Goal: Book appointment/travel/reservation

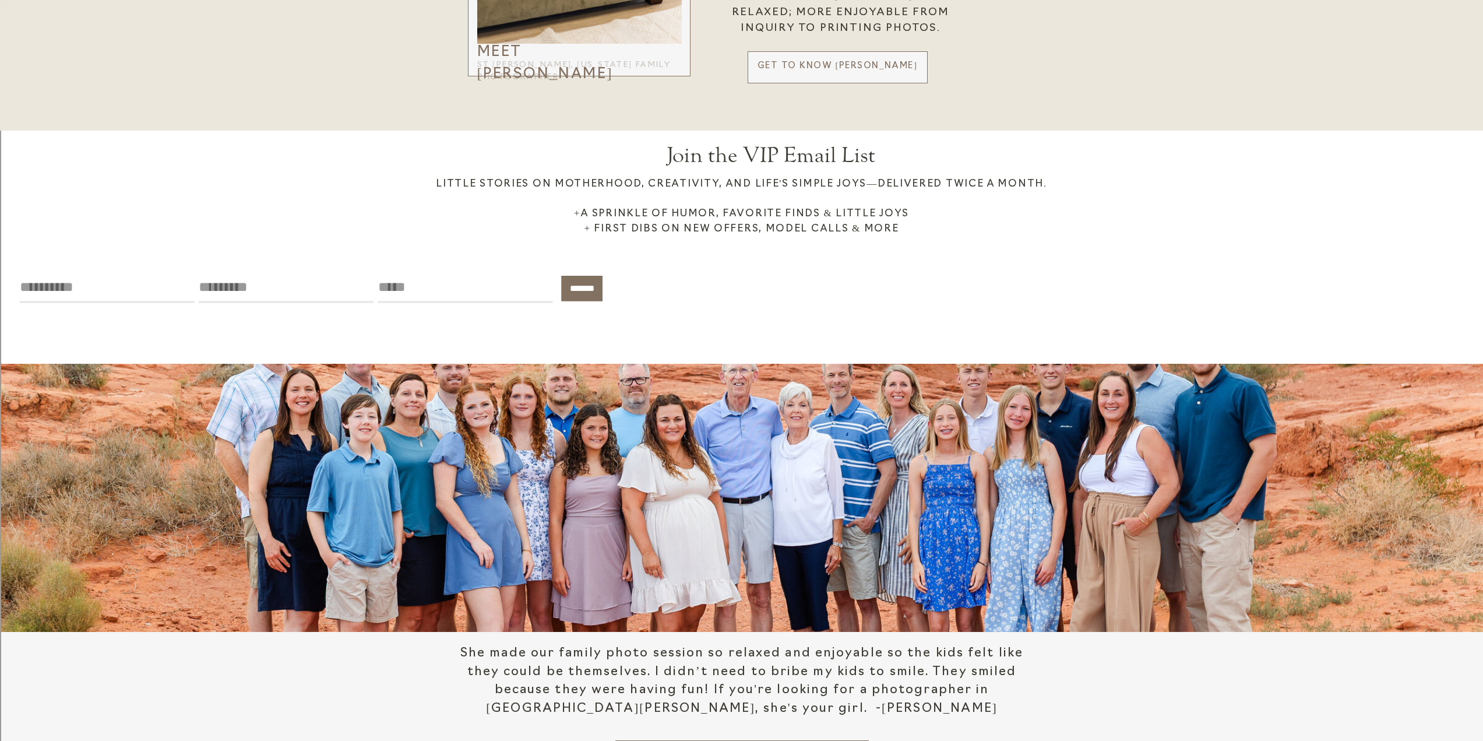
scroll to position [2331, 0]
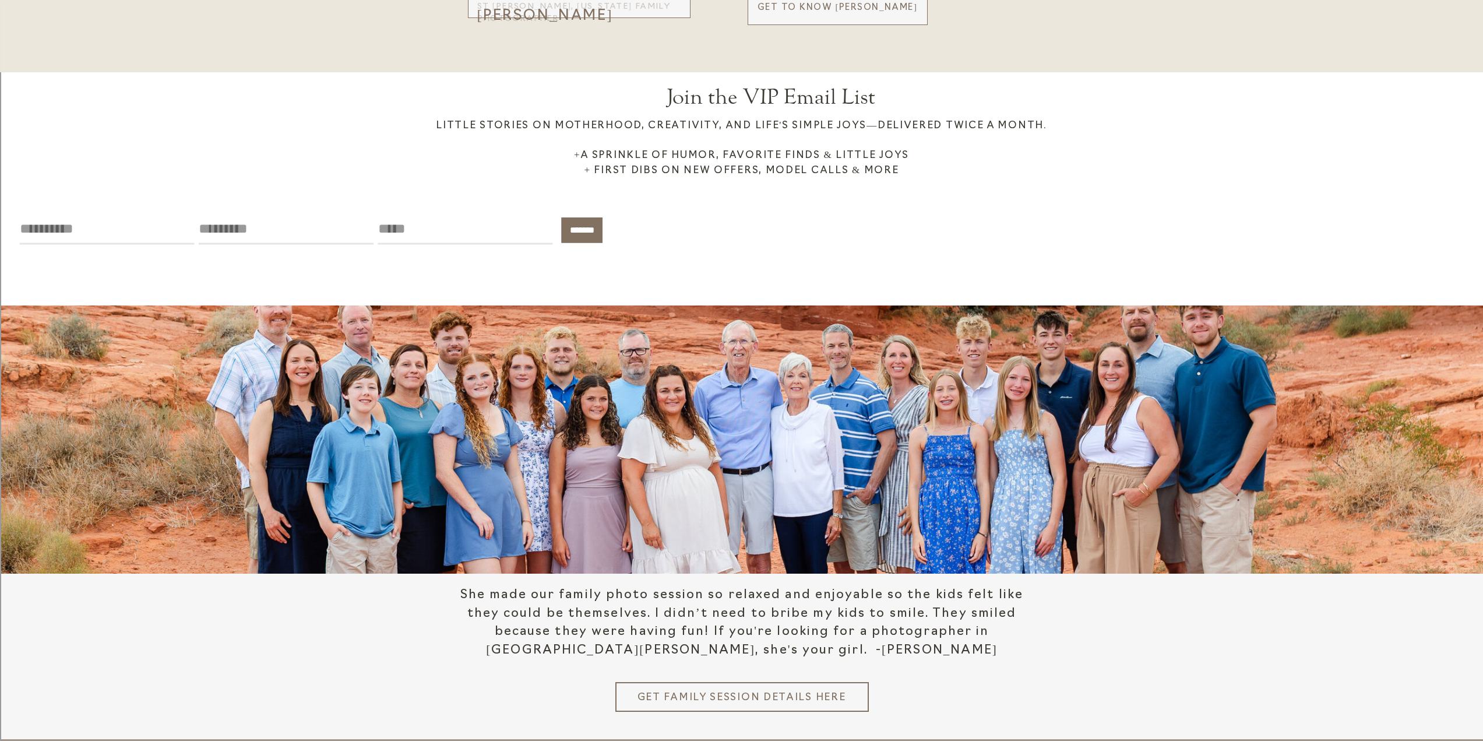
click at [760, 697] on h3 "Get Family Session details here" at bounding box center [742, 696] width 210 height 12
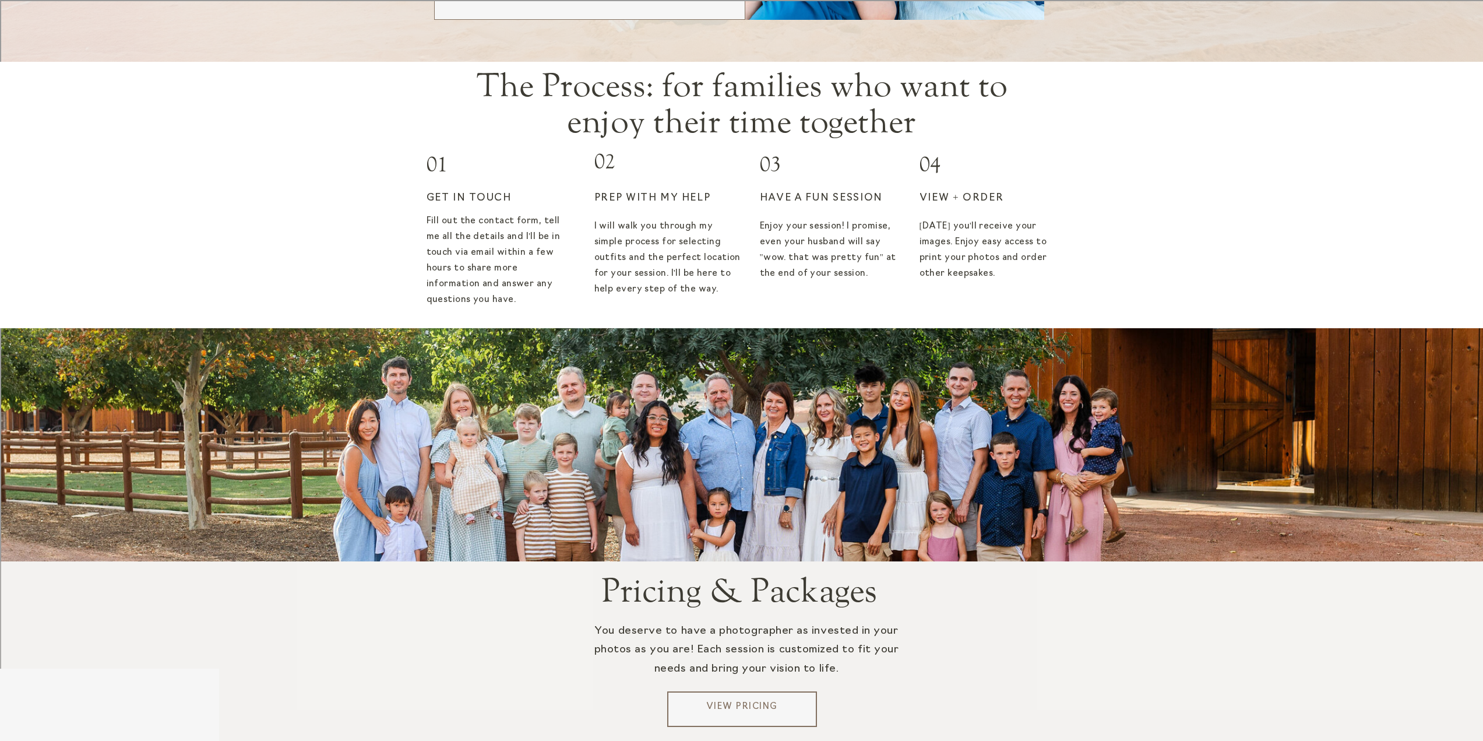
scroll to position [1865, 0]
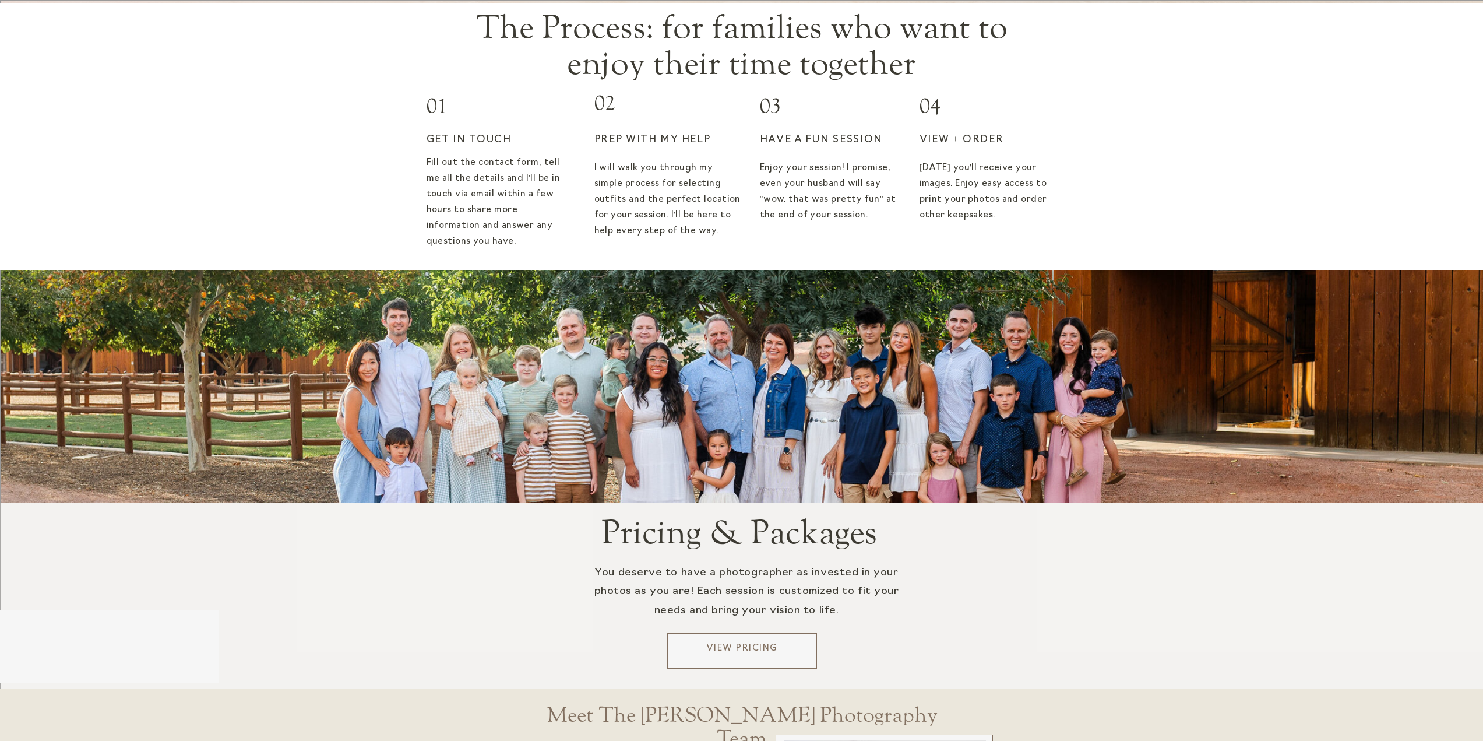
click at [712, 653] on p "View Pricing" at bounding box center [742, 650] width 140 height 17
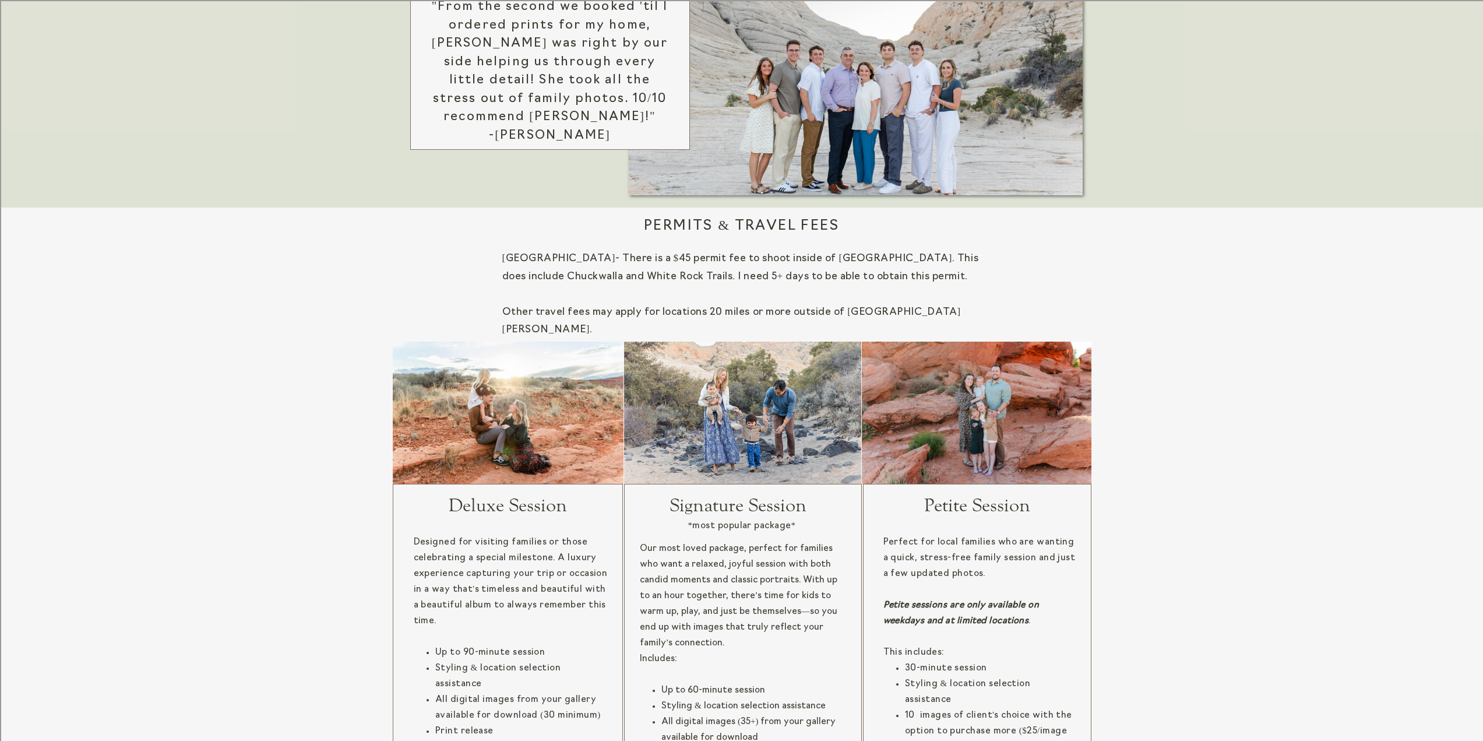
scroll to position [874, 0]
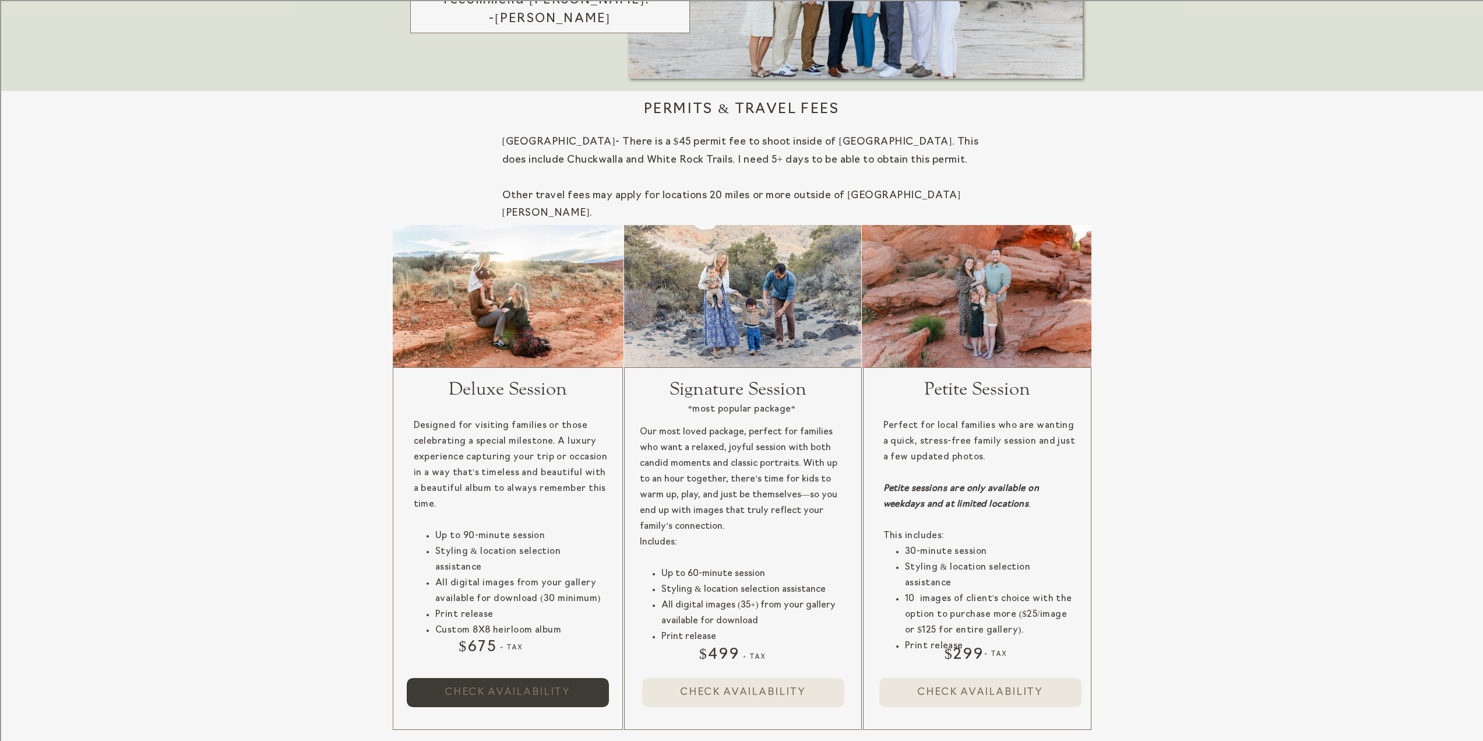
click at [501, 684] on span "Check availability" at bounding box center [508, 692] width 202 height 29
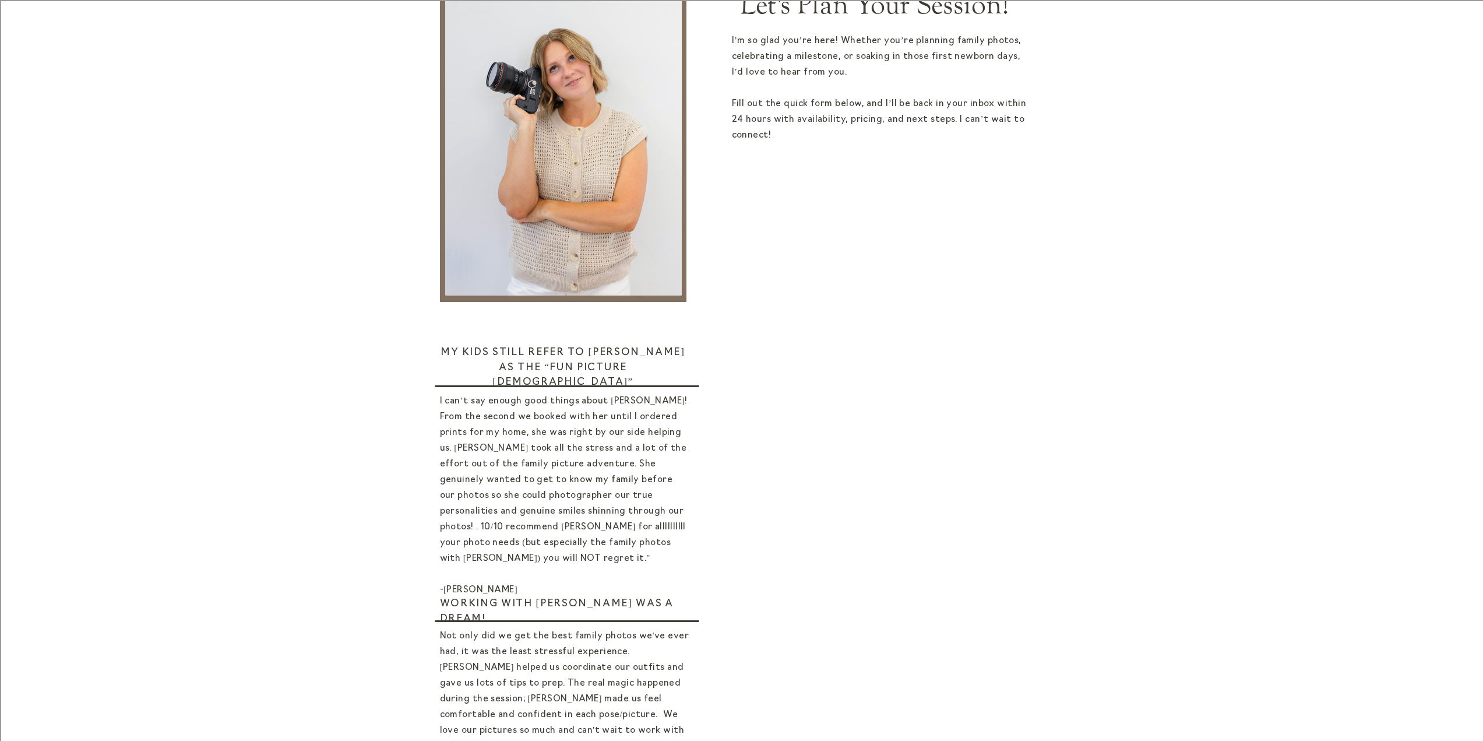
scroll to position [474, 0]
